Goal: Task Accomplishment & Management: Manage account settings

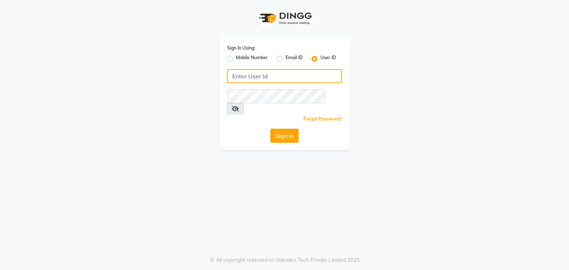
type input "nitinmenssalon"
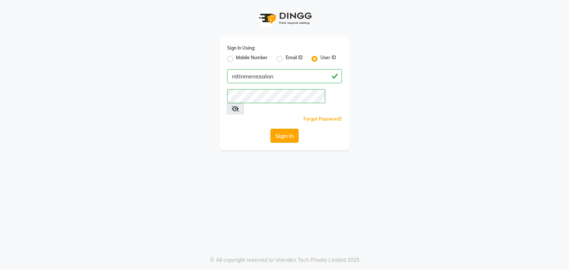
click at [287, 129] on button "Sign In" at bounding box center [284, 136] width 28 height 14
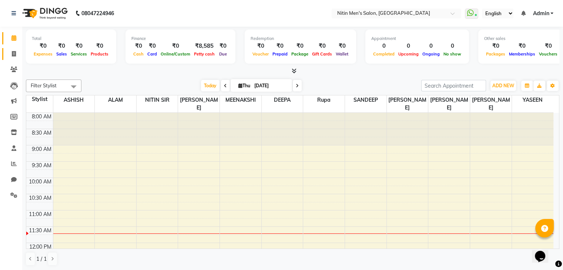
click at [13, 59] on link "Invoice" at bounding box center [11, 54] width 18 height 12
select select "7981"
select select "service"
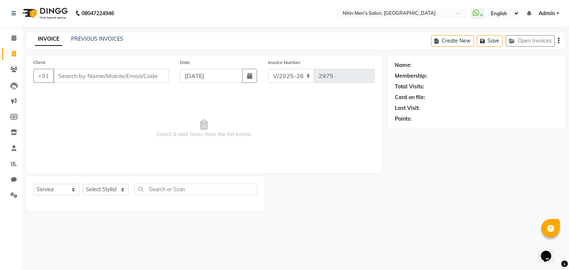
click at [102, 76] on input "Client" at bounding box center [111, 76] width 116 height 14
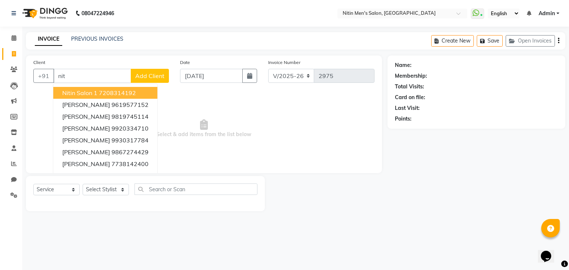
click at [96, 88] on button "Nitin Salon 1 7208314192" at bounding box center [105, 93] width 104 height 12
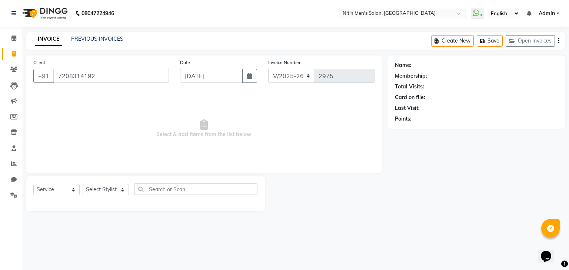
type input "7208314192"
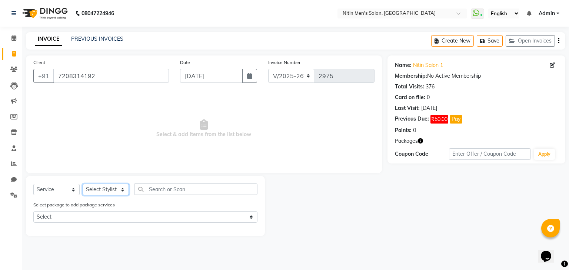
click at [99, 189] on select "Select Stylist [PERSON_NAME] DEEPA [PERSON_NAME] MEENAKSHI NITIN SIR [PERSON_NA…" at bounding box center [106, 189] width 46 height 11
select select "75699"
click at [83, 184] on select "Select Stylist [PERSON_NAME] DEEPA [PERSON_NAME] MEENAKSHI NITIN SIR [PERSON_NA…" at bounding box center [106, 189] width 46 height 11
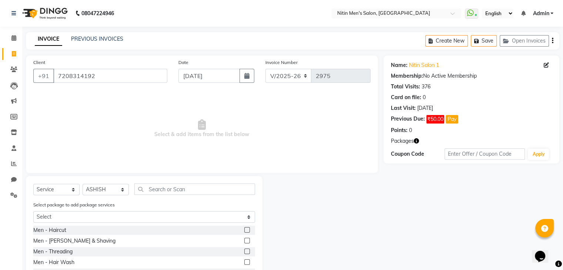
click at [244, 233] on label at bounding box center [247, 230] width 6 height 6
click at [244, 233] on input "checkbox" at bounding box center [246, 230] width 5 height 5
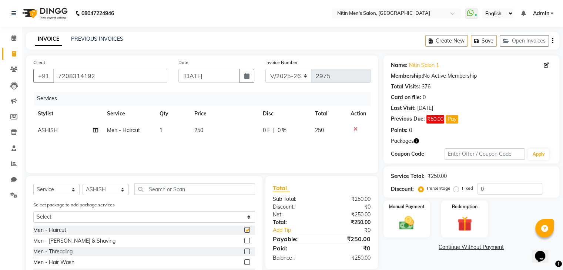
checkbox input "false"
click at [244, 240] on label at bounding box center [247, 241] width 6 height 6
click at [244, 240] on input "checkbox" at bounding box center [246, 241] width 5 height 5
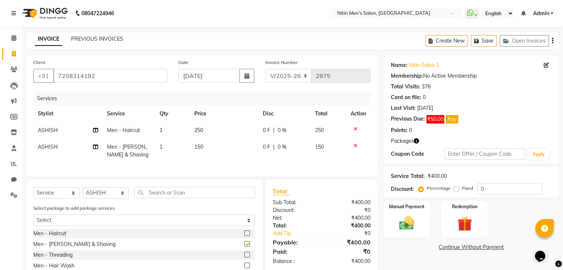
checkbox input "false"
click at [90, 197] on select "Select Stylist [PERSON_NAME] DEEPA [PERSON_NAME] MEENAKSHI NITIN SIR [PERSON_NA…" at bounding box center [106, 192] width 46 height 11
select select "87617"
click at [83, 194] on select "Select Stylist [PERSON_NAME] DEEPA [PERSON_NAME] MEENAKSHI NITIN SIR [PERSON_NA…" at bounding box center [106, 192] width 46 height 11
click at [244, 247] on label at bounding box center [247, 244] width 6 height 6
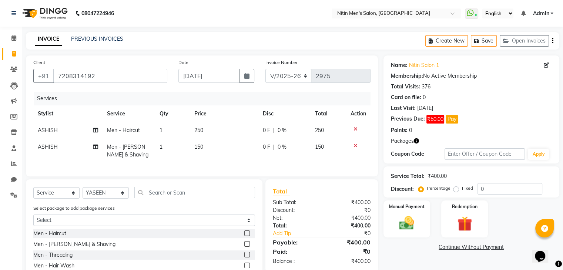
click at [244, 247] on input "checkbox" at bounding box center [246, 244] width 5 height 5
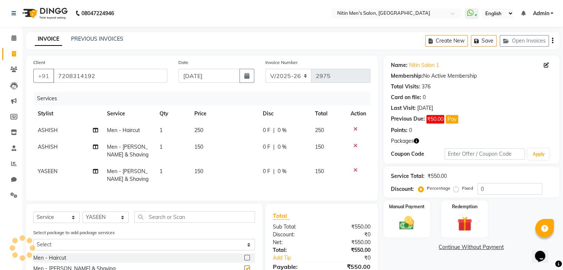
checkbox input "false"
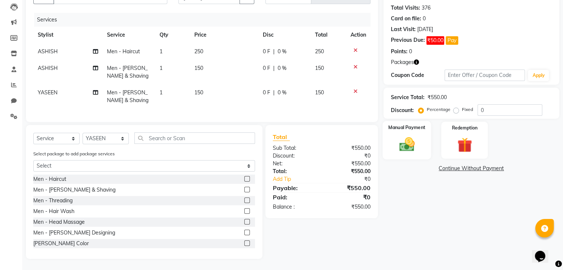
click at [401, 136] on img at bounding box center [406, 145] width 25 height 18
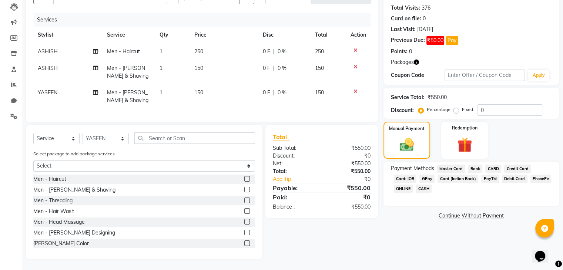
click at [422, 185] on span "CASH" at bounding box center [424, 189] width 16 height 9
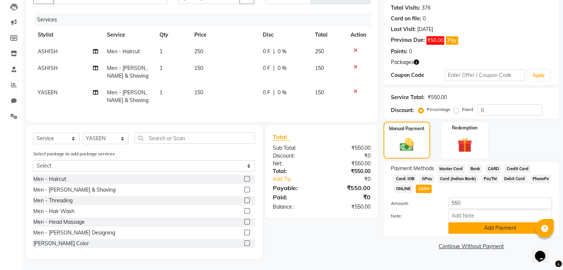
click at [454, 223] on button "Add Payment" at bounding box center [500, 228] width 104 height 11
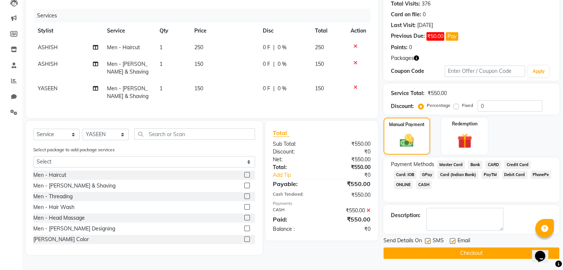
click at [429, 238] on label at bounding box center [428, 241] width 6 height 6
click at [429, 239] on input "checkbox" at bounding box center [427, 241] width 5 height 5
checkbox input "false"
click at [452, 238] on label at bounding box center [453, 241] width 6 height 6
click at [452, 239] on input "checkbox" at bounding box center [452, 241] width 5 height 5
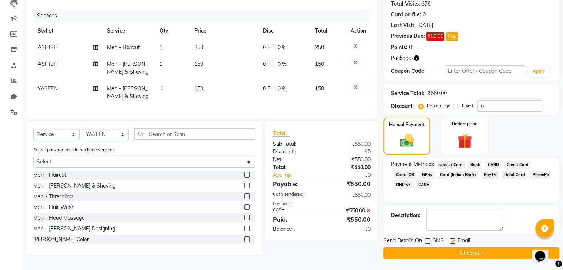
checkbox input "false"
click at [444, 252] on button "Checkout" at bounding box center [472, 253] width 176 height 11
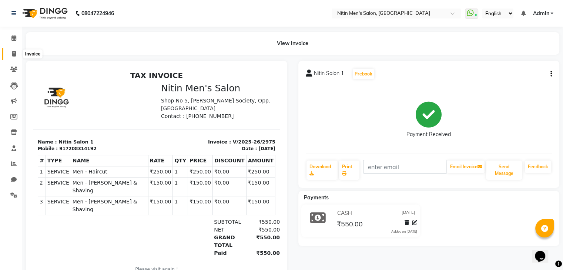
click at [7, 55] on span at bounding box center [13, 54] width 13 height 9
select select "7981"
select select "service"
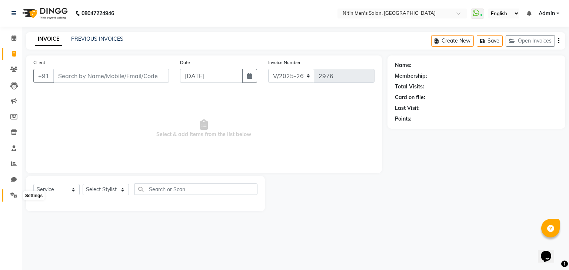
click at [13, 197] on icon at bounding box center [13, 196] width 7 height 6
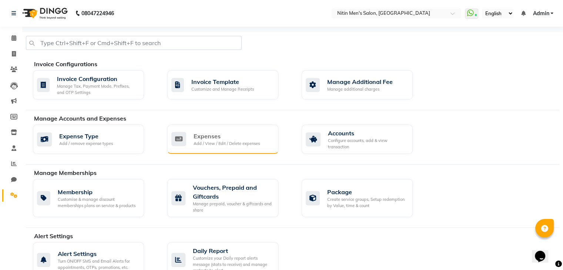
click at [218, 141] on div "Add / View / Edit / Delete expenses" at bounding box center [227, 144] width 66 height 6
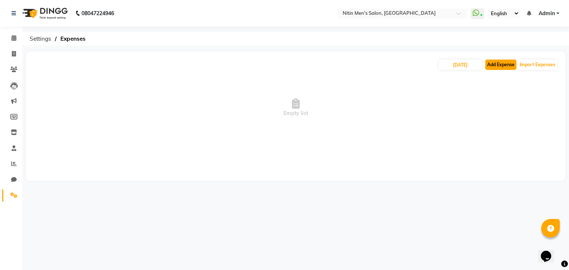
click at [500, 68] on button "Add Expense" at bounding box center [500, 65] width 31 height 10
select select "1"
select select "7124"
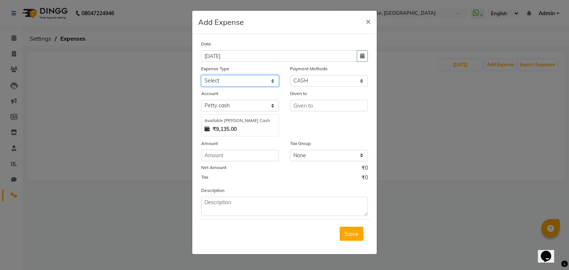
click at [270, 79] on select "Select Advance Salary Bank charges Car maintenance Cash transfer to bank Cash t…" at bounding box center [240, 80] width 78 height 11
select select "10"
click at [201, 76] on select "Select Advance Salary Bank charges Car maintenance Cash transfer to bank Cash t…" at bounding box center [240, 80] width 78 height 11
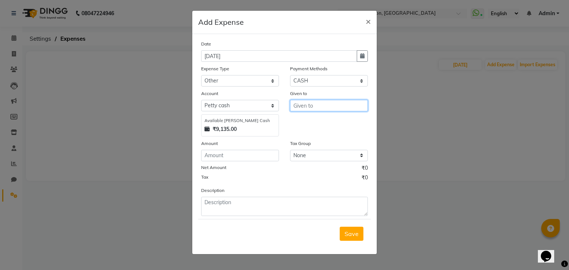
click at [327, 111] on input "text" at bounding box center [329, 105] width 78 height 11
type input "[PERSON_NAME]"
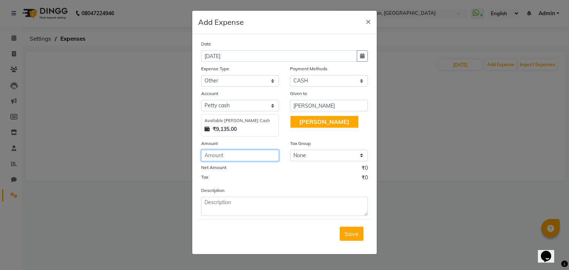
click at [255, 157] on input "number" at bounding box center [240, 155] width 78 height 11
type input "50"
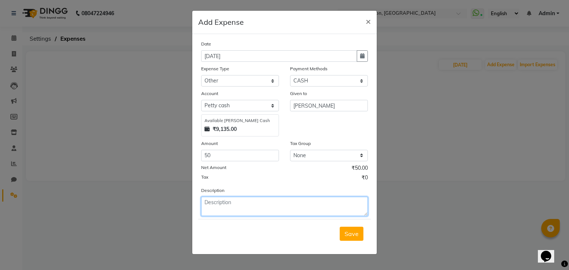
click at [236, 211] on textarea at bounding box center [284, 206] width 167 height 19
type textarea "auto towal"
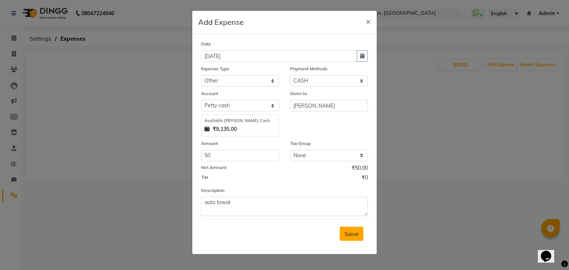
click at [353, 233] on span "Save" at bounding box center [351, 233] width 14 height 7
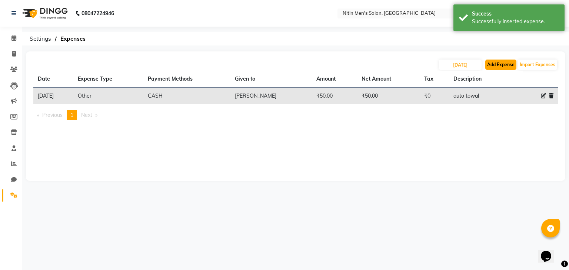
click at [511, 64] on button "Add Expense" at bounding box center [500, 65] width 31 height 10
select select "1"
select select "7124"
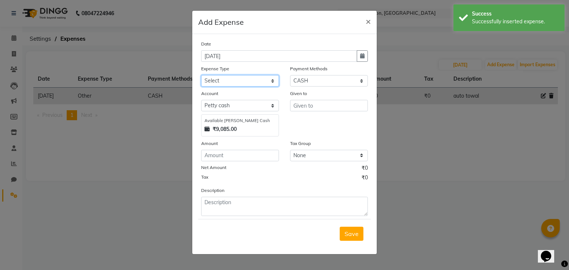
drag, startPoint x: 249, startPoint y: 85, endPoint x: 235, endPoint y: 197, distance: 113.0
click at [235, 197] on div "Date [DATE] Expense Type Select Advance Salary Bank charges Car maintenance Cas…" at bounding box center [284, 128] width 167 height 176
select select "17"
click at [201, 76] on select "Select Advance Salary Bank charges Car maintenance Cash transfer to bank Cash t…" at bounding box center [240, 80] width 78 height 11
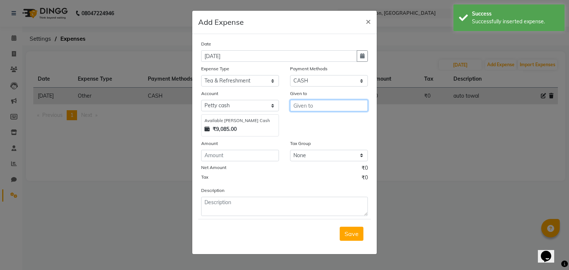
click at [322, 110] on input "text" at bounding box center [329, 105] width 78 height 11
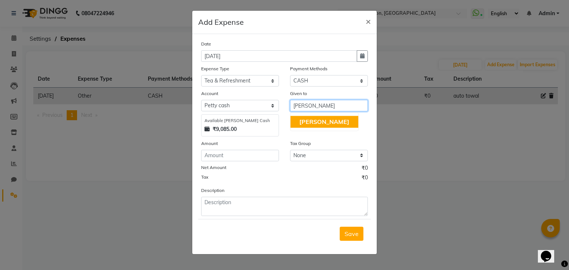
type input "[PERSON_NAME]"
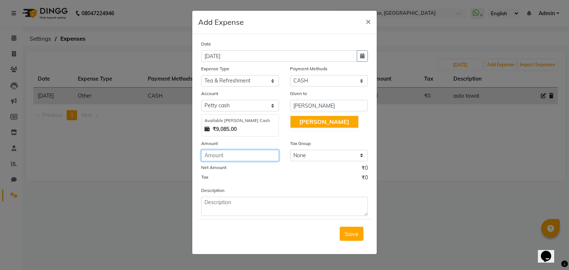
click at [221, 157] on input "number" at bounding box center [240, 155] width 78 height 11
type input "40"
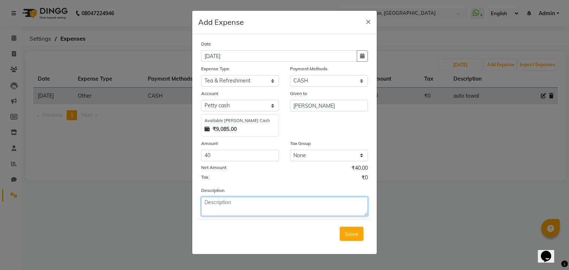
click at [214, 206] on textarea at bounding box center [284, 206] width 167 height 19
type textarea "tea"
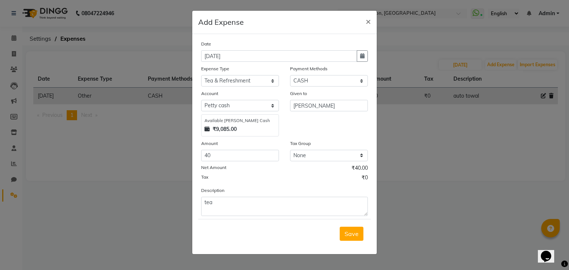
click at [351, 228] on div "Save" at bounding box center [284, 233] width 173 height 29
click at [352, 239] on button "Save" at bounding box center [352, 234] width 24 height 14
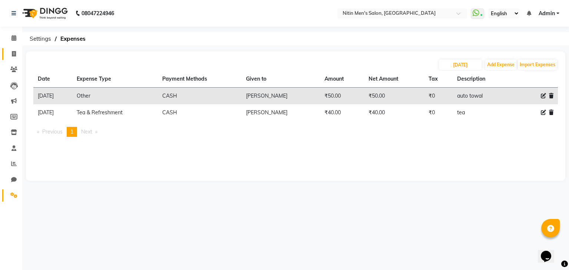
click at [12, 59] on link "Invoice" at bounding box center [11, 54] width 18 height 12
select select "7981"
select select "service"
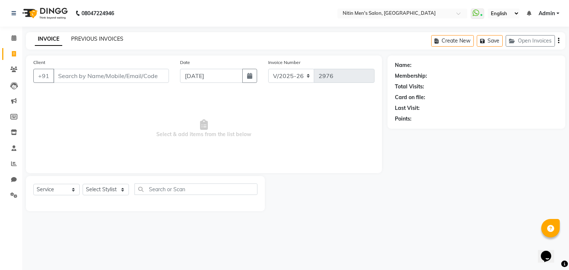
click at [96, 40] on link "PREVIOUS INVOICES" at bounding box center [97, 39] width 52 height 7
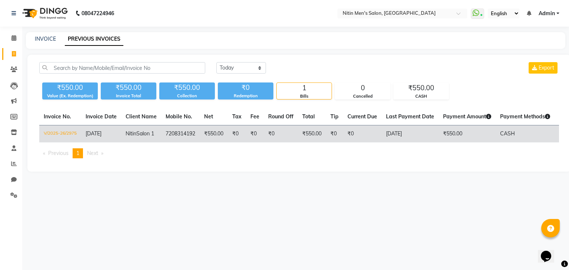
click at [319, 131] on td "₹550.00" at bounding box center [312, 134] width 28 height 17
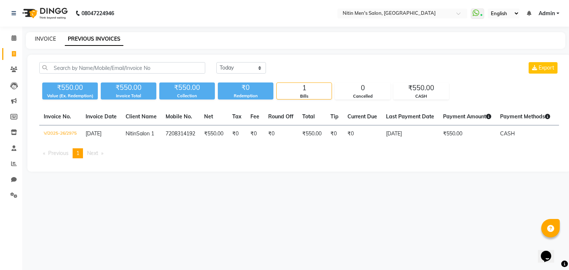
click at [46, 38] on link "INVOICE" at bounding box center [45, 39] width 21 height 7
select select "service"
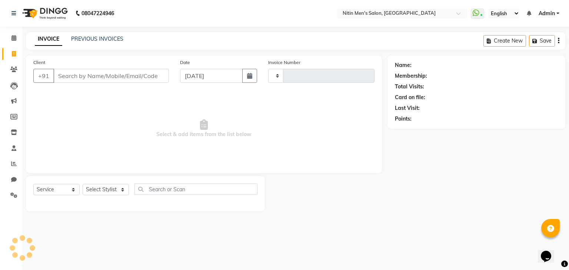
type input "2976"
select select "7981"
click at [46, 38] on link "INVOICE" at bounding box center [48, 39] width 27 height 13
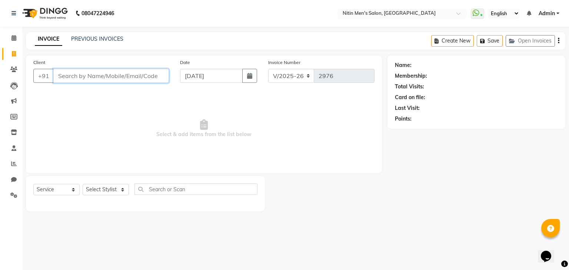
click at [98, 81] on input "Client" at bounding box center [111, 76] width 116 height 14
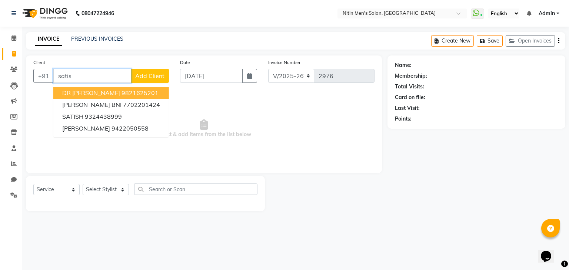
click at [98, 96] on span "DR [PERSON_NAME]" at bounding box center [91, 92] width 58 height 7
type input "9821625201"
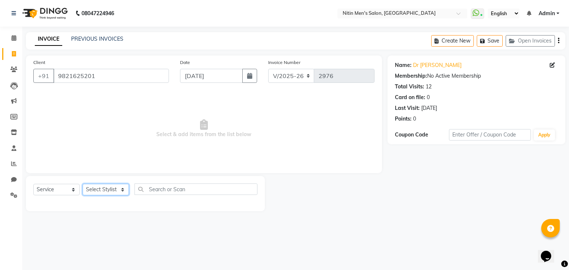
click at [110, 190] on select "Select Stylist [PERSON_NAME] DEEPA [PERSON_NAME] MEENAKSHI NITIN SIR [PERSON_NA…" at bounding box center [106, 189] width 46 height 11
select select "85157"
click at [83, 184] on select "Select Stylist [PERSON_NAME] DEEPA [PERSON_NAME] MEENAKSHI NITIN SIR [PERSON_NA…" at bounding box center [106, 189] width 46 height 11
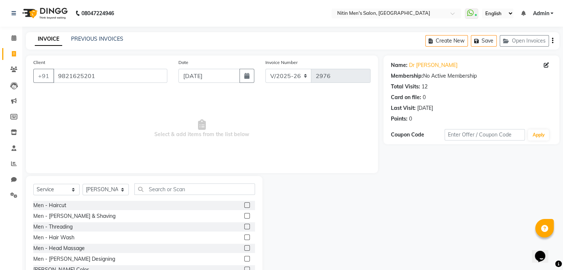
click at [244, 216] on label at bounding box center [247, 216] width 6 height 6
click at [244, 216] on input "checkbox" at bounding box center [246, 216] width 5 height 5
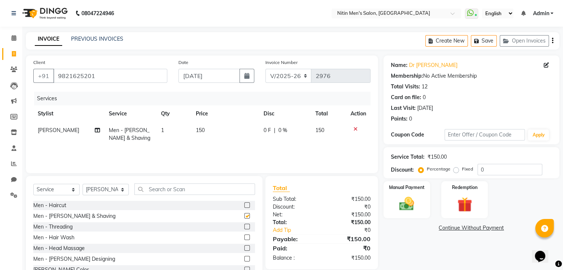
checkbox input "false"
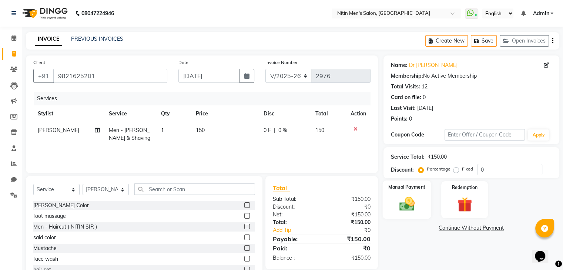
click at [421, 195] on div "Manual Payment" at bounding box center [406, 200] width 49 height 38
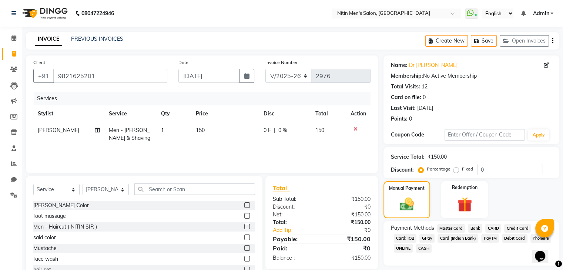
click at [428, 236] on span "GPay" at bounding box center [427, 238] width 15 height 9
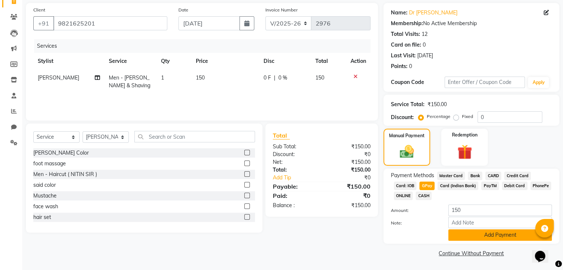
click at [461, 230] on button "Add Payment" at bounding box center [500, 235] width 104 height 11
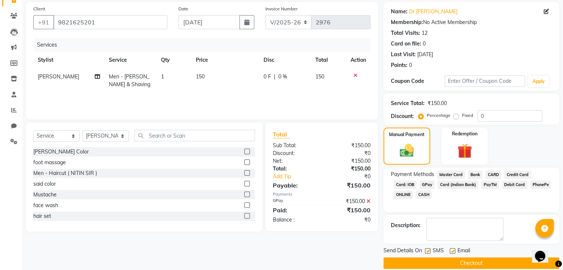
click at [472, 260] on button "Checkout" at bounding box center [472, 263] width 176 height 11
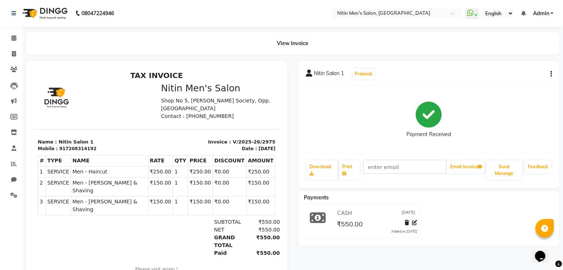
click at [552, 74] on icon "button" at bounding box center [551, 74] width 1 height 0
click at [514, 87] on div "Edit Invoice" at bounding box center [514, 83] width 51 height 9
select select "service"
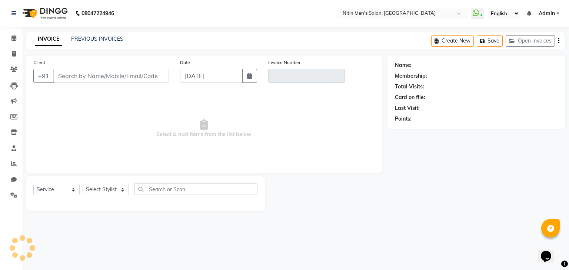
type input "7208314192"
type input "V/2025-26/2975"
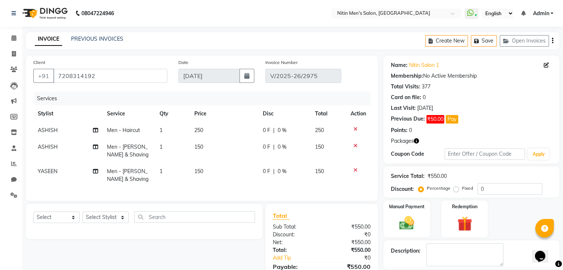
click at [103, 218] on div "Select Service Product Membership Package Voucher Prepaid Gift Card Select Styl…" at bounding box center [144, 219] width 222 height 17
click at [71, 223] on select "Select Service Product Membership Package Voucher Prepaid Gift Card" at bounding box center [56, 217] width 46 height 11
select select "service"
click at [33, 218] on select "Select Service Product Membership Package Voucher Prepaid Gift Card" at bounding box center [56, 217] width 46 height 11
click at [115, 222] on select "Select Stylist [PERSON_NAME] DEEPA [PERSON_NAME] MEENAKSHI NITIN SIR [PERSON_NA…" at bounding box center [106, 217] width 46 height 11
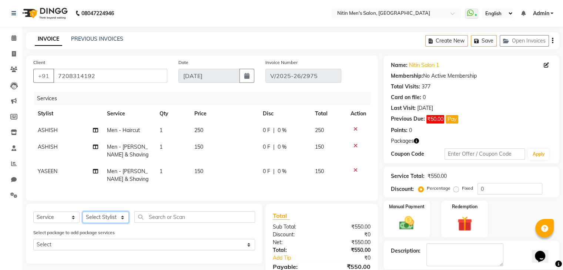
select select "85157"
click at [83, 218] on select "Select Stylist [PERSON_NAME] DEEPA [PERSON_NAME] MEENAKSHI NITIN SIR [PERSON_NA…" at bounding box center [106, 217] width 46 height 11
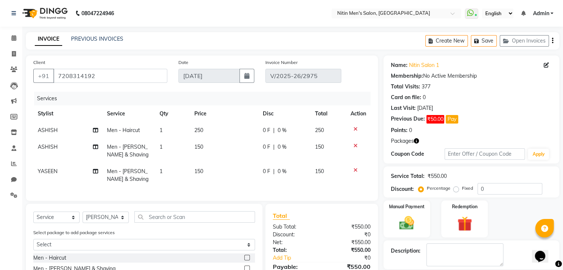
click at [244, 261] on label at bounding box center [247, 258] width 6 height 6
click at [244, 261] on input "checkbox" at bounding box center [246, 258] width 5 height 5
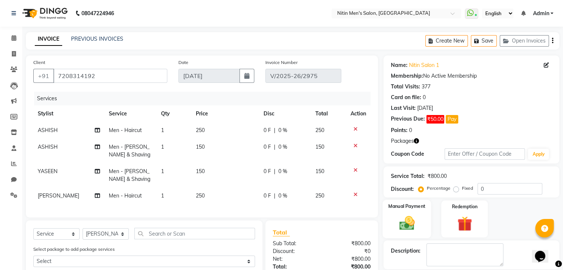
checkbox input "false"
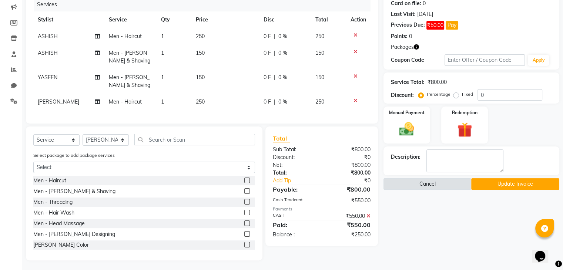
scroll to position [101, 0]
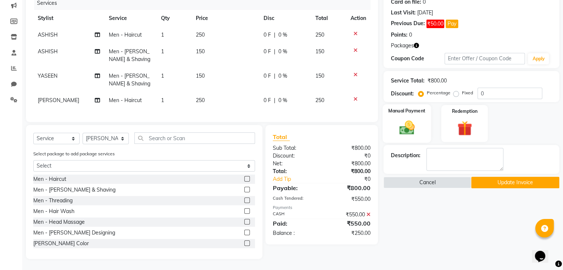
click at [421, 122] on div "Manual Payment" at bounding box center [406, 123] width 49 height 38
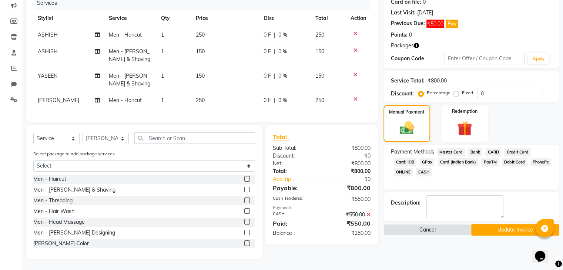
click at [424, 168] on span "CASH" at bounding box center [424, 172] width 16 height 9
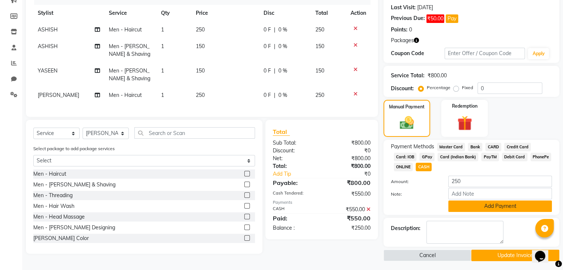
click at [470, 208] on button "Add Payment" at bounding box center [500, 206] width 104 height 11
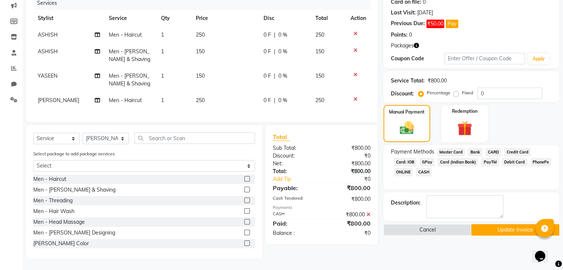
scroll to position [102, 0]
click at [483, 224] on button "Update Invoice" at bounding box center [515, 229] width 88 height 11
